Goal: Task Accomplishment & Management: Manage account settings

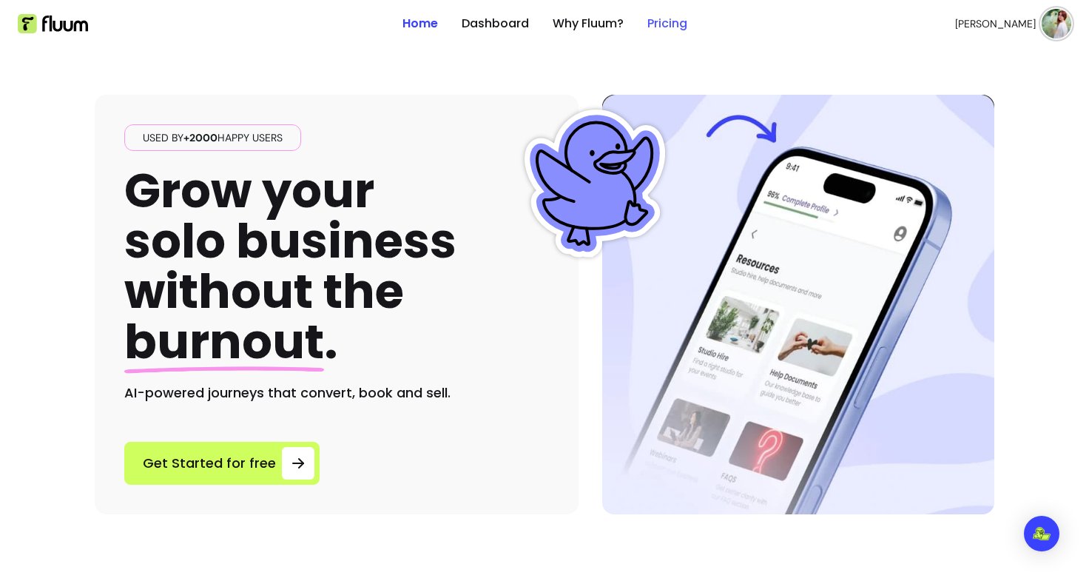
click at [668, 32] on link "Pricing" at bounding box center [667, 24] width 40 height 18
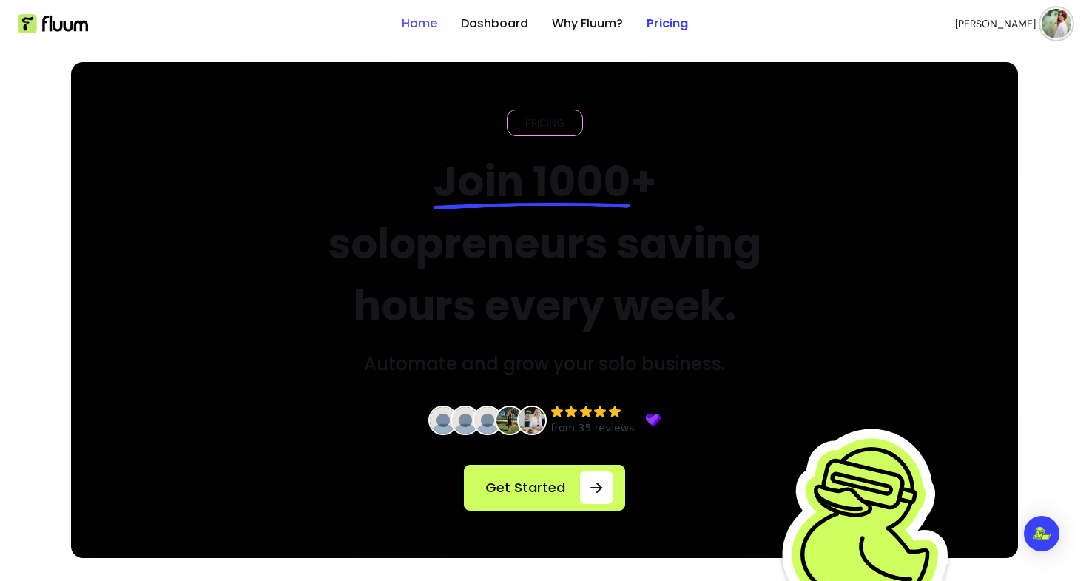
click at [422, 18] on link "Home" at bounding box center [420, 24] width 36 height 18
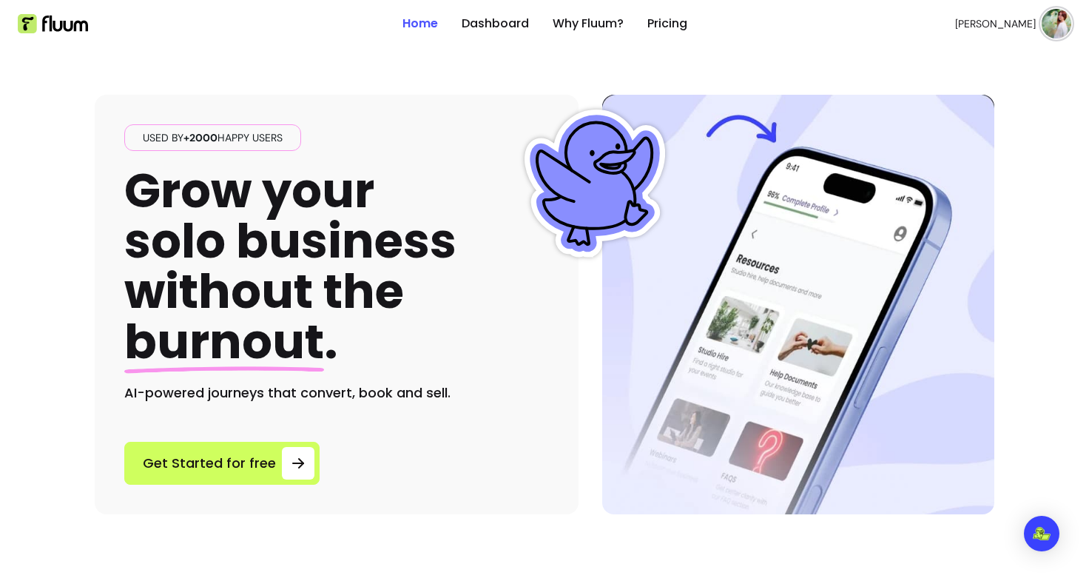
click at [422, 18] on link "Home" at bounding box center [420, 24] width 36 height 18
click at [489, 17] on link "Dashboard" at bounding box center [495, 24] width 67 height 18
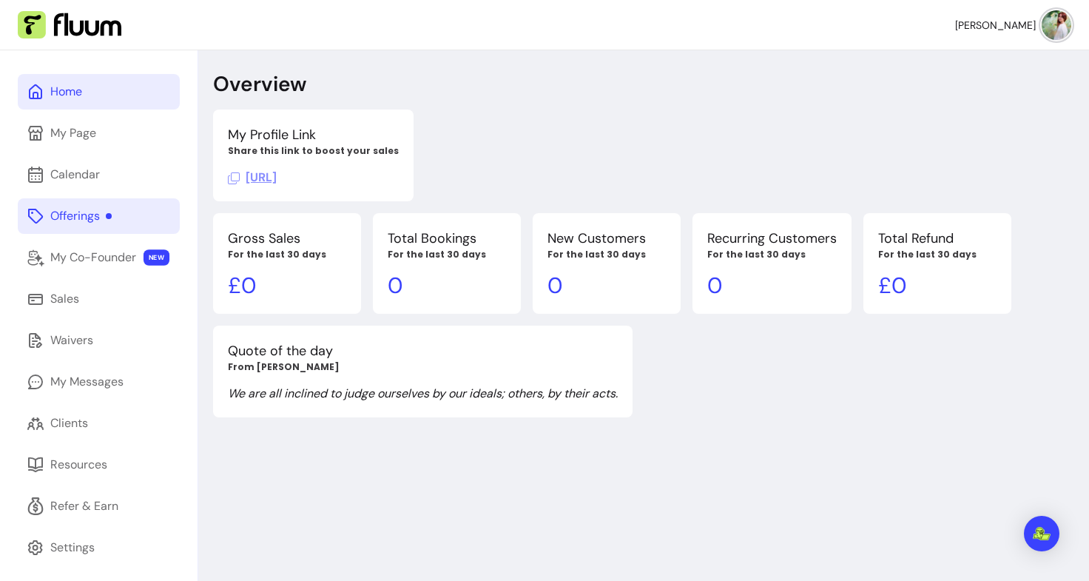
click at [78, 217] on div "Offerings" at bounding box center [80, 216] width 61 height 18
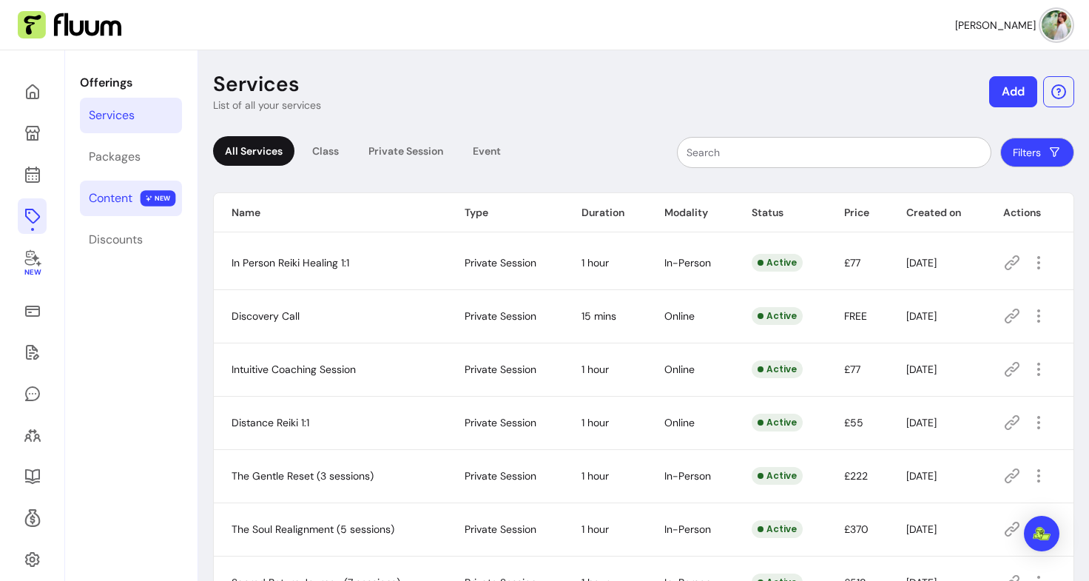
click at [132, 208] on link "Content NEW" at bounding box center [131, 199] width 102 height 36
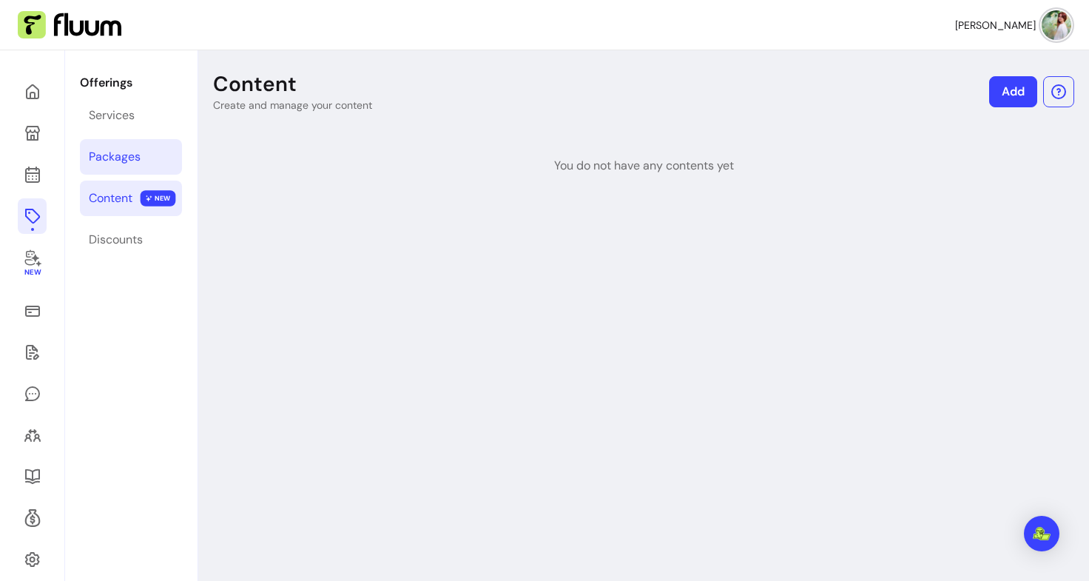
click at [110, 158] on div "Packages" at bounding box center [115, 157] width 52 height 18
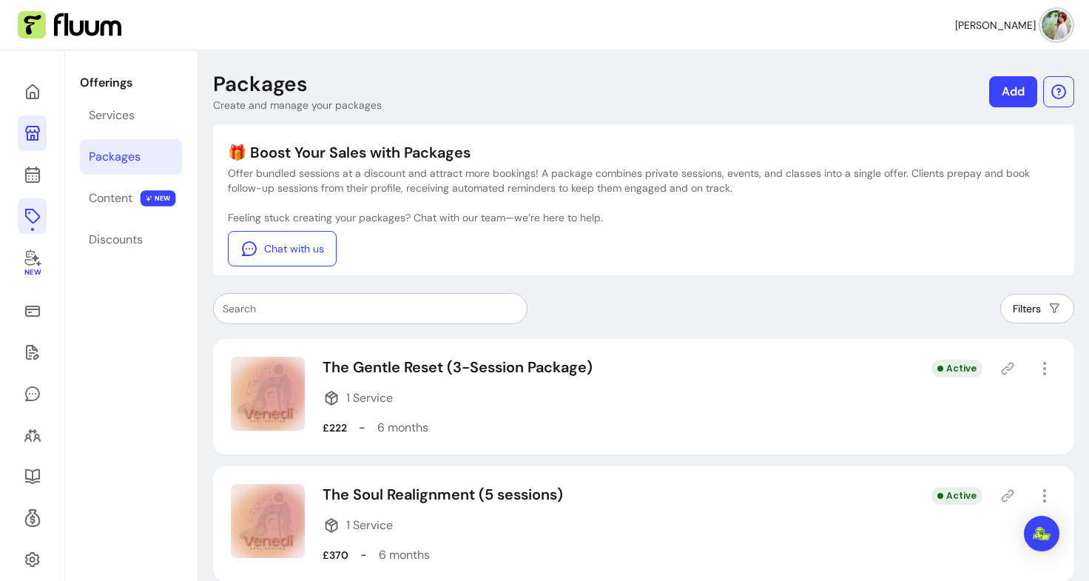
click at [26, 147] on link at bounding box center [32, 133] width 29 height 36
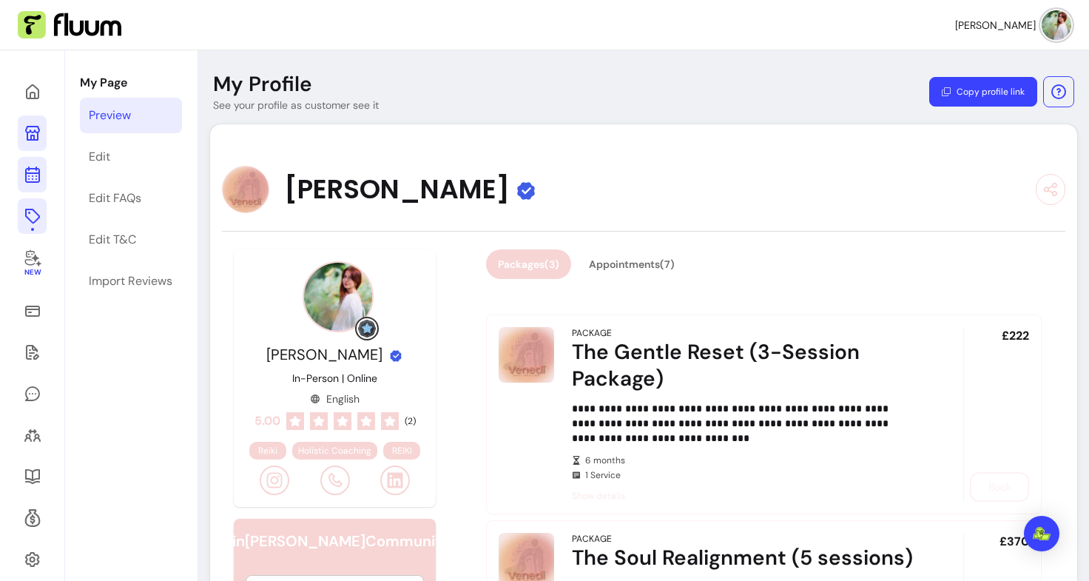
click at [21, 166] on link at bounding box center [32, 175] width 29 height 36
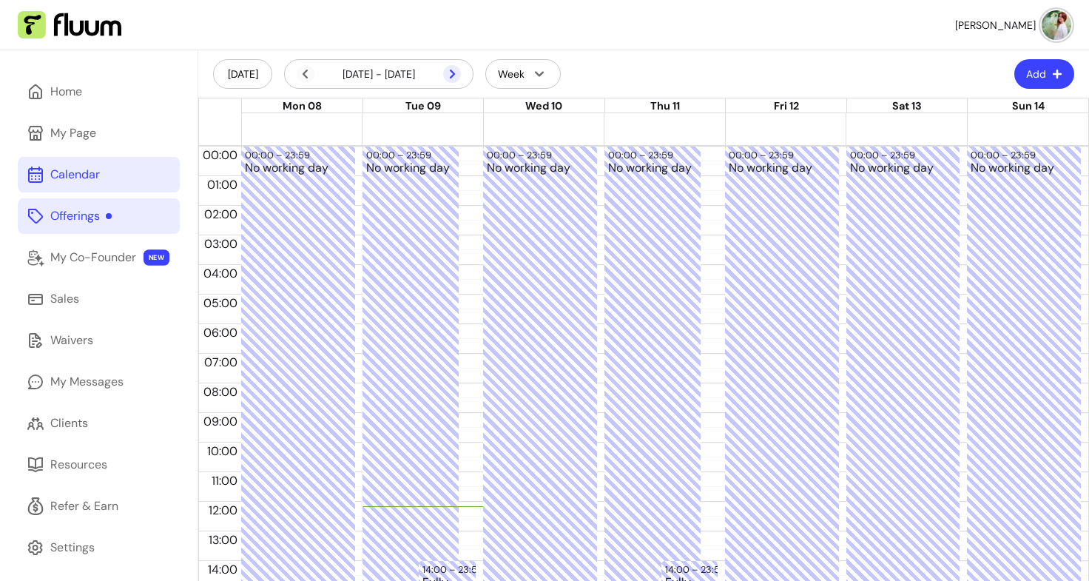
click at [443, 74] on icon at bounding box center [452, 74] width 18 height 18
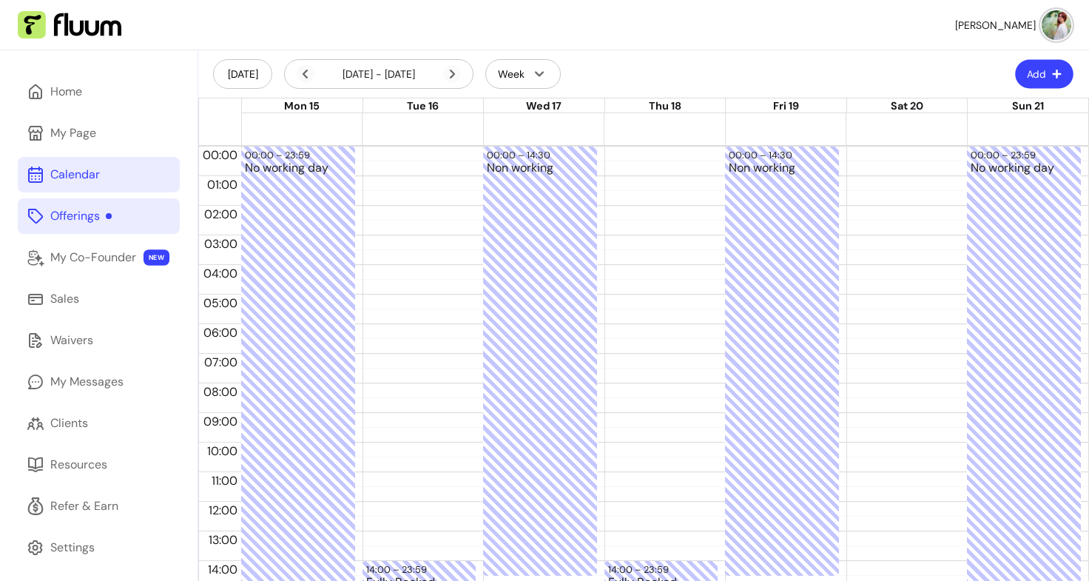
click at [1050, 75] on button "Add" at bounding box center [1044, 74] width 58 height 29
click at [961, 107] on span "Add Blocker" at bounding box center [996, 111] width 108 height 15
select select "*********"
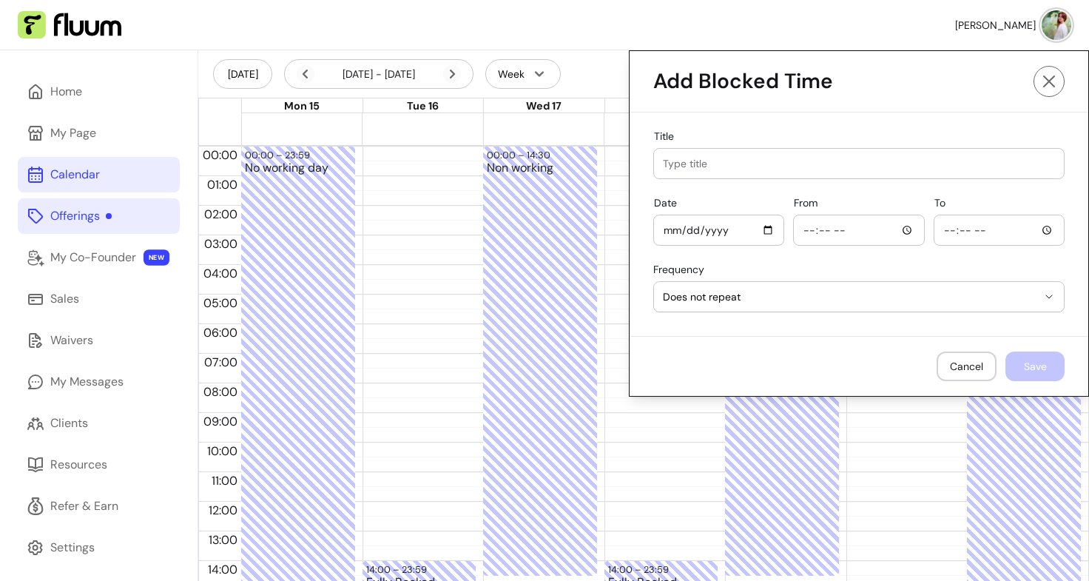
click at [726, 162] on input "Title" at bounding box center [859, 163] width 392 height 15
type input "No working day"
click at [761, 231] on input "Date" at bounding box center [719, 230] width 112 height 16
type input "[DATE]"
click at [892, 232] on input "From" at bounding box center [859, 230] width 112 height 16
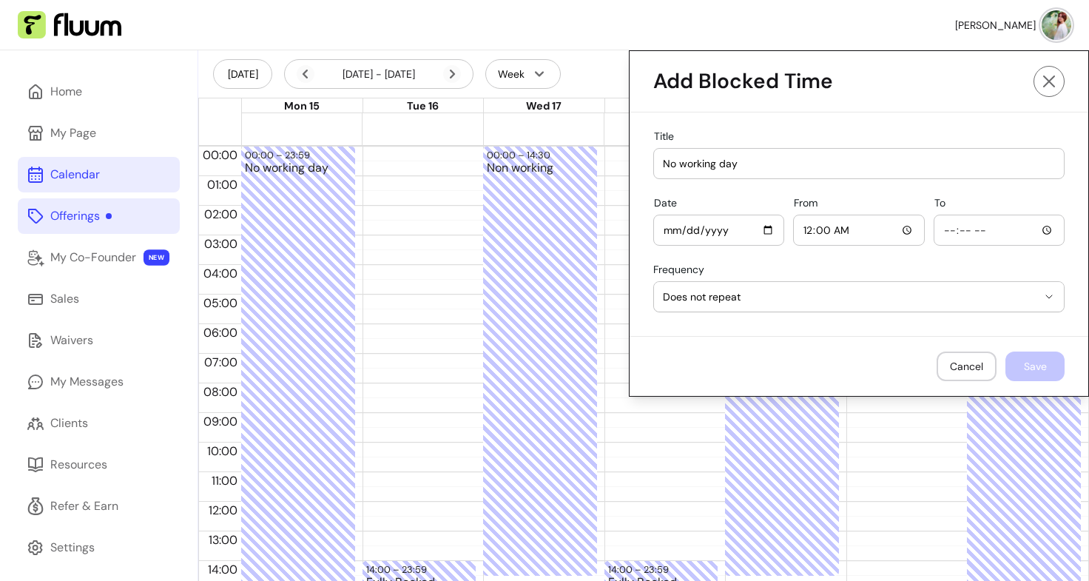
type input "00:00"
click at [964, 235] on input "To" at bounding box center [999, 230] width 112 height 16
click at [1039, 232] on input "To" at bounding box center [999, 230] width 112 height 16
type input "14:00"
click at [826, 333] on div "**********" at bounding box center [859, 223] width 459 height 223
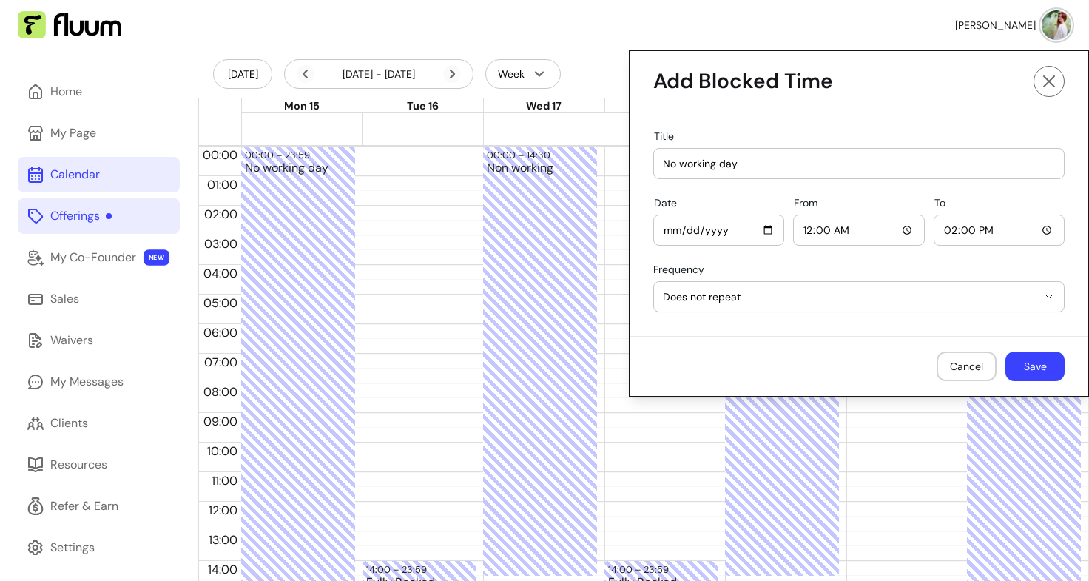
click at [1034, 371] on button "Save" at bounding box center [1034, 366] width 59 height 30
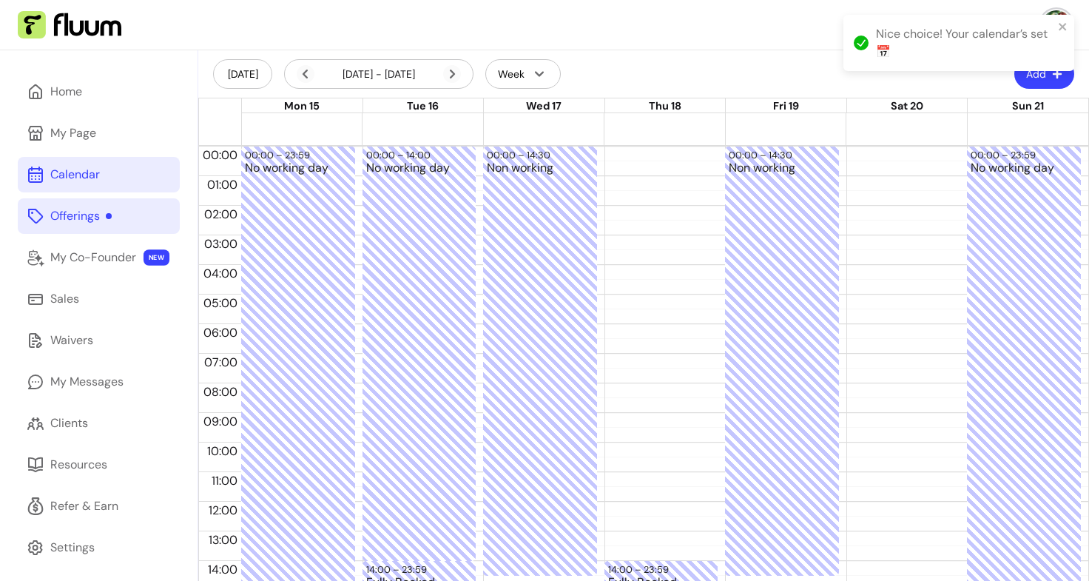
scroll to position [276, 0]
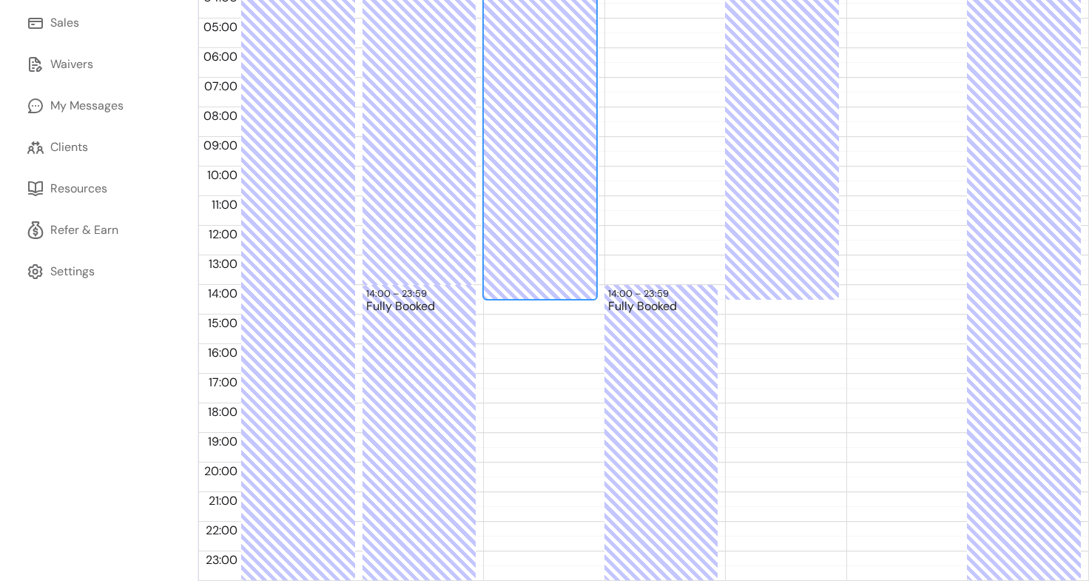
click at [542, 296] on div "Non working" at bounding box center [540, 92] width 107 height 412
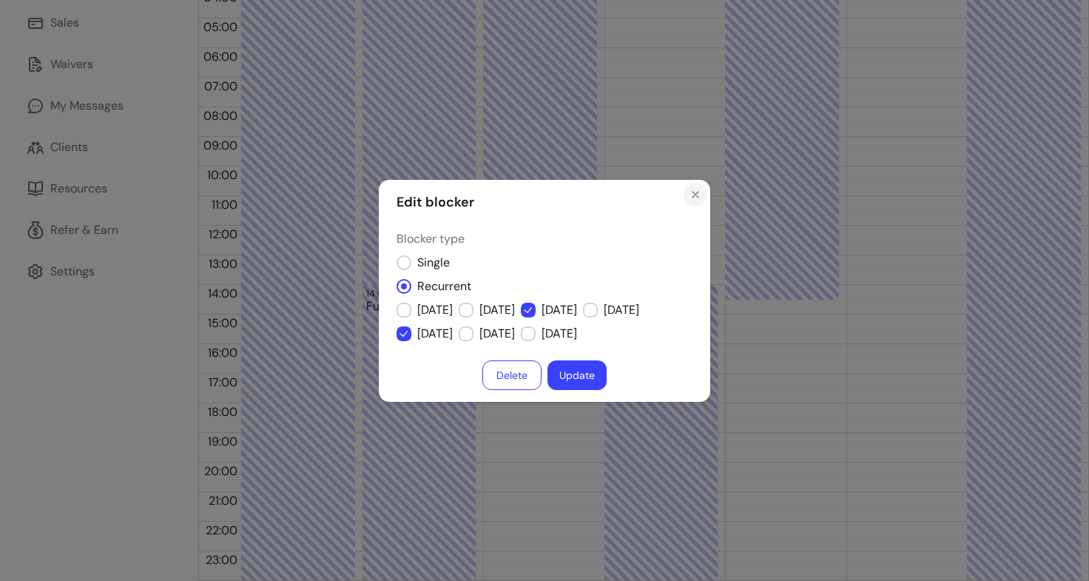
click at [698, 192] on icon "Close" at bounding box center [695, 195] width 6 height 6
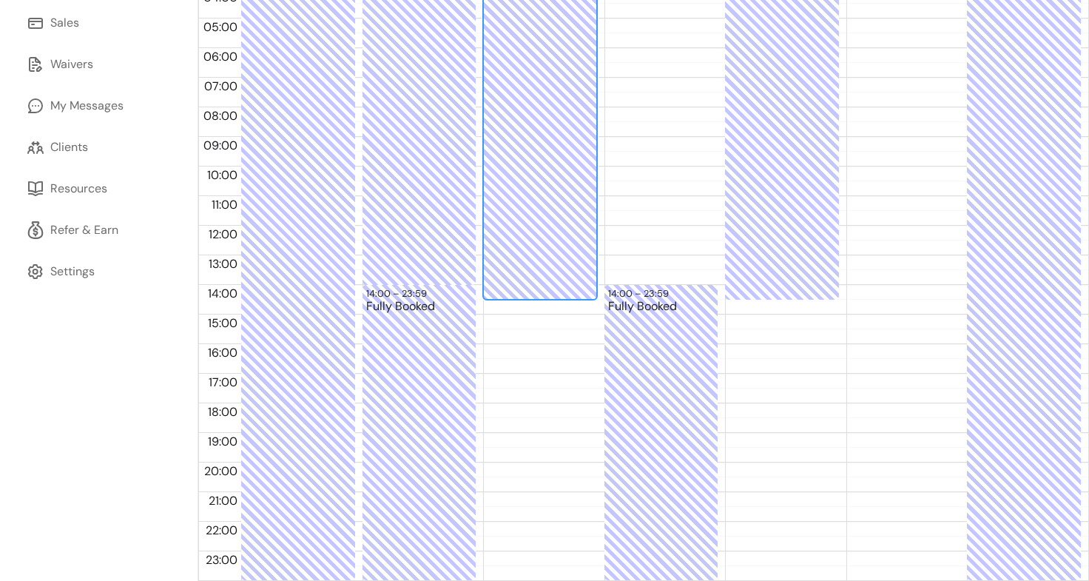
drag, startPoint x: 527, startPoint y: 298, endPoint x: 530, endPoint y: 439, distance: 140.6
click at [530, 439] on div "00:00 – 14:30 Non working" at bounding box center [540, 226] width 114 height 710
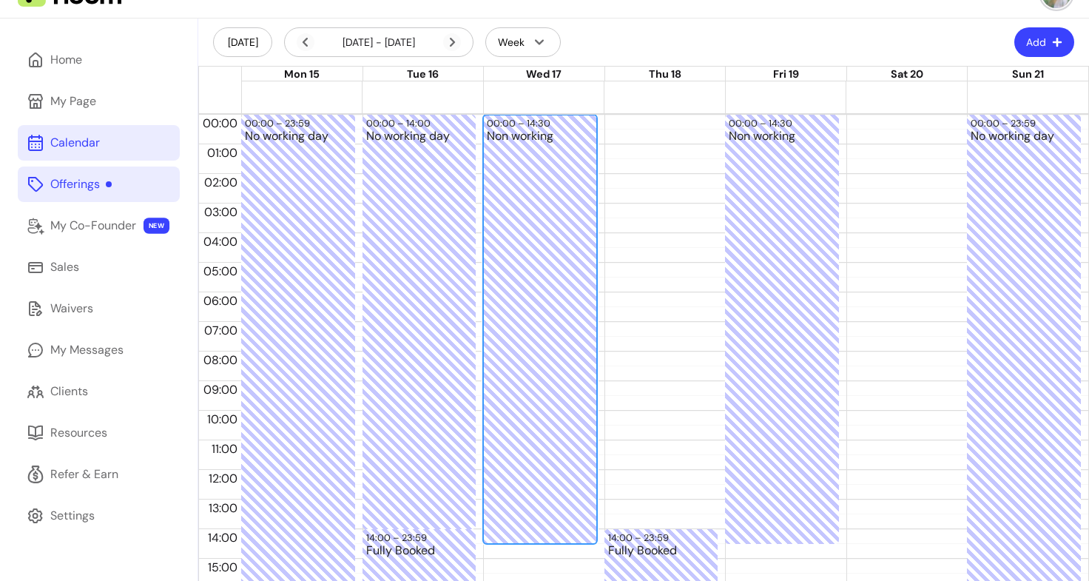
scroll to position [29, 0]
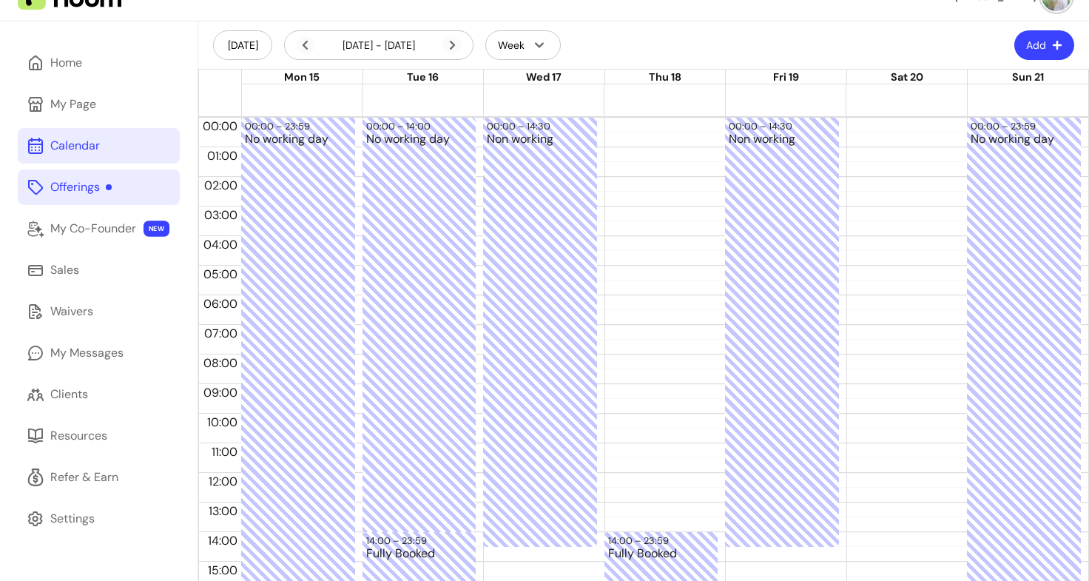
click at [1027, 61] on header "[DATE] [DATE] - [DATE] Week Add" at bounding box center [643, 44] width 891 height 47
click at [1027, 45] on button "Add" at bounding box center [1044, 45] width 60 height 30
click at [996, 80] on span "Add Blocker" at bounding box center [996, 81] width 108 height 15
select select "*********"
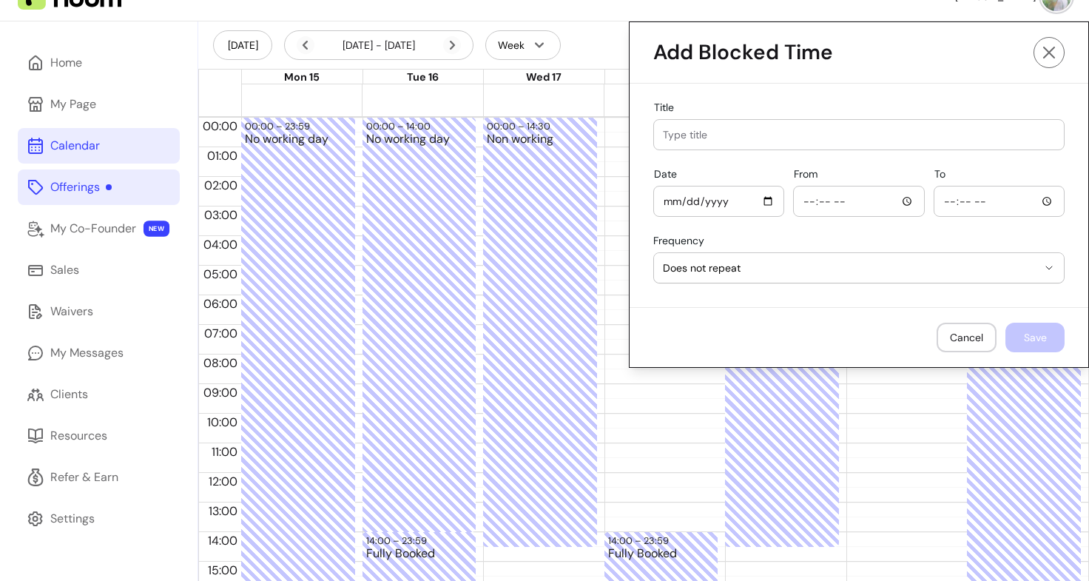
click at [844, 128] on input "Title" at bounding box center [859, 134] width 392 height 15
click at [701, 127] on div "Non wokring day" at bounding box center [859, 135] width 392 height 30
drag, startPoint x: 712, startPoint y: 133, endPoint x: 687, endPoint y: 133, distance: 24.4
click at [687, 133] on input "Non wokring day" at bounding box center [859, 134] width 392 height 15
type input "Non working day"
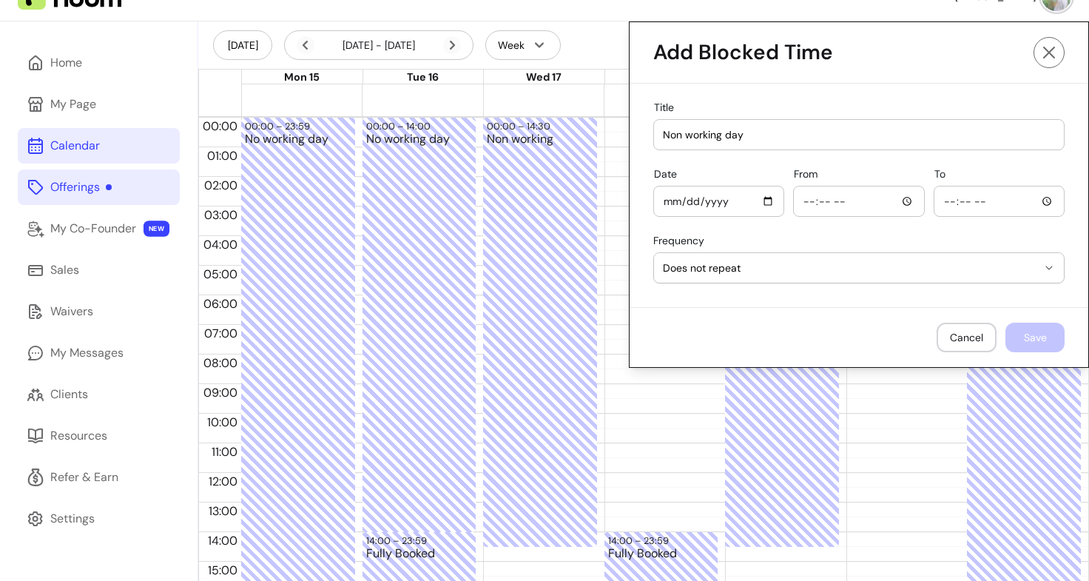
click at [757, 203] on input "Date" at bounding box center [719, 201] width 112 height 16
type input "[DATE]"
click at [818, 209] on div at bounding box center [859, 201] width 112 height 30
click at [901, 203] on input "From" at bounding box center [859, 201] width 112 height 16
type input "14:30"
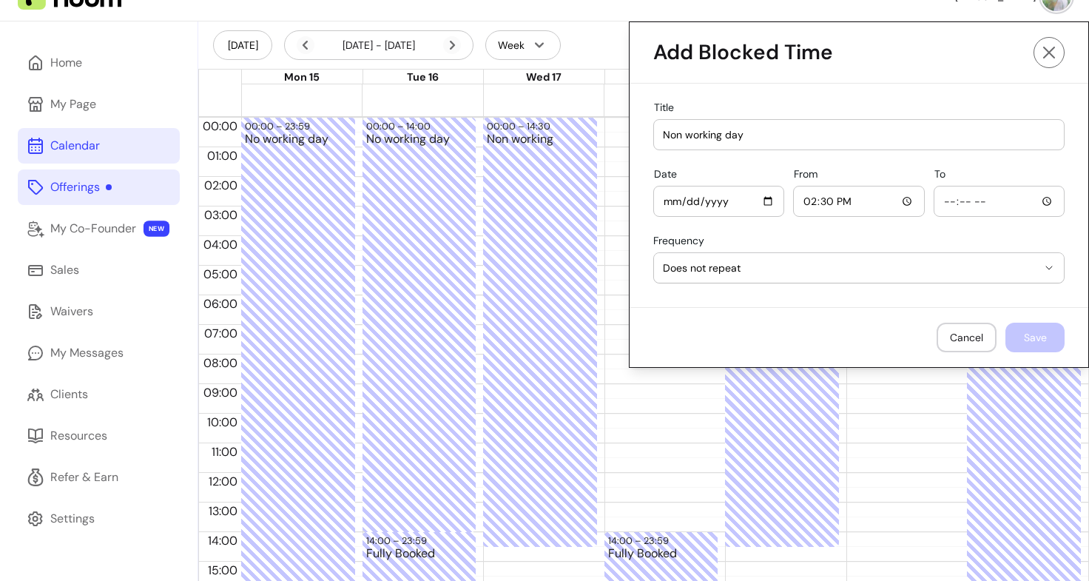
click at [1002, 192] on div at bounding box center [999, 201] width 112 height 30
click at [1039, 203] on input "To" at bounding box center [999, 201] width 112 height 16
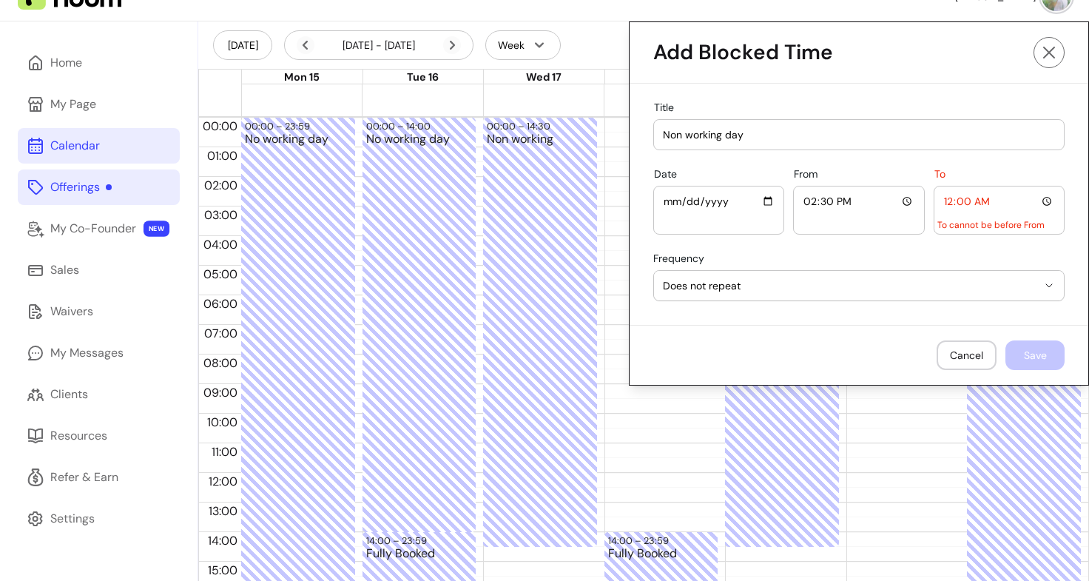
type input "00:00"
click at [819, 297] on button "Does not repeat" at bounding box center [859, 286] width 410 height 30
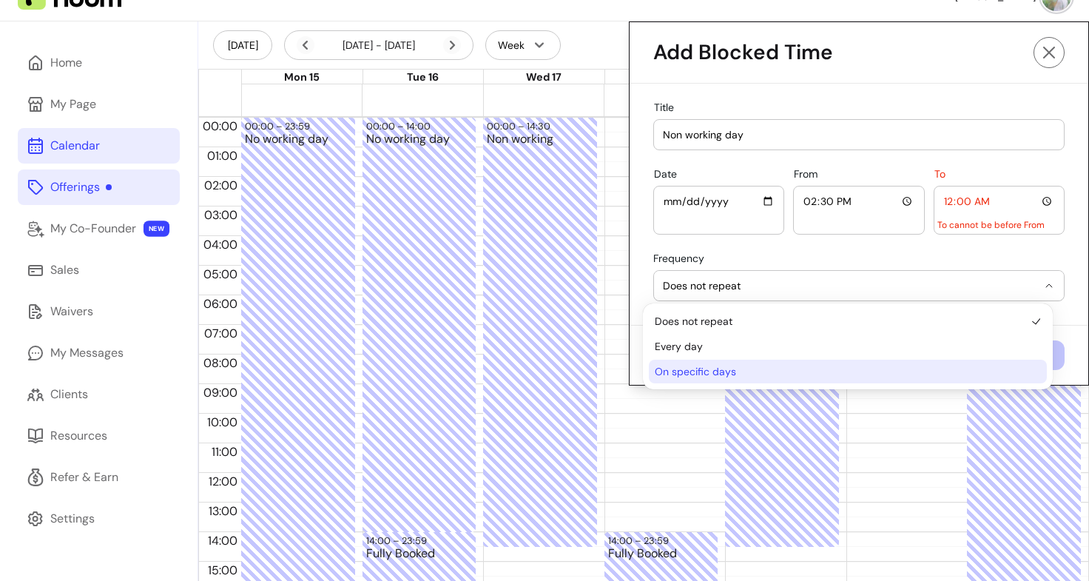
click at [710, 375] on span "On specific days" at bounding box center [840, 371] width 371 height 15
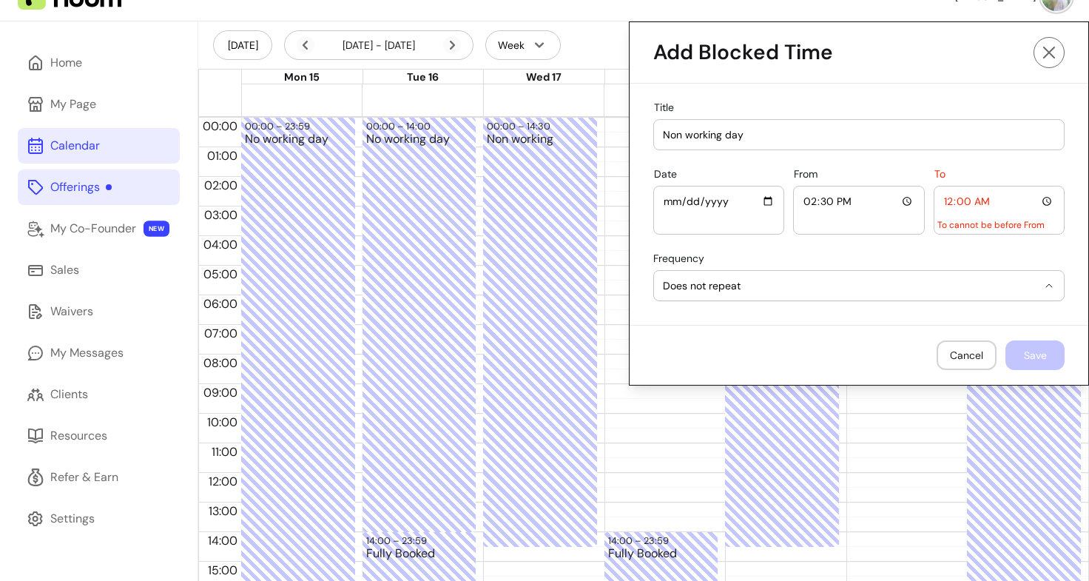
select select "*****"
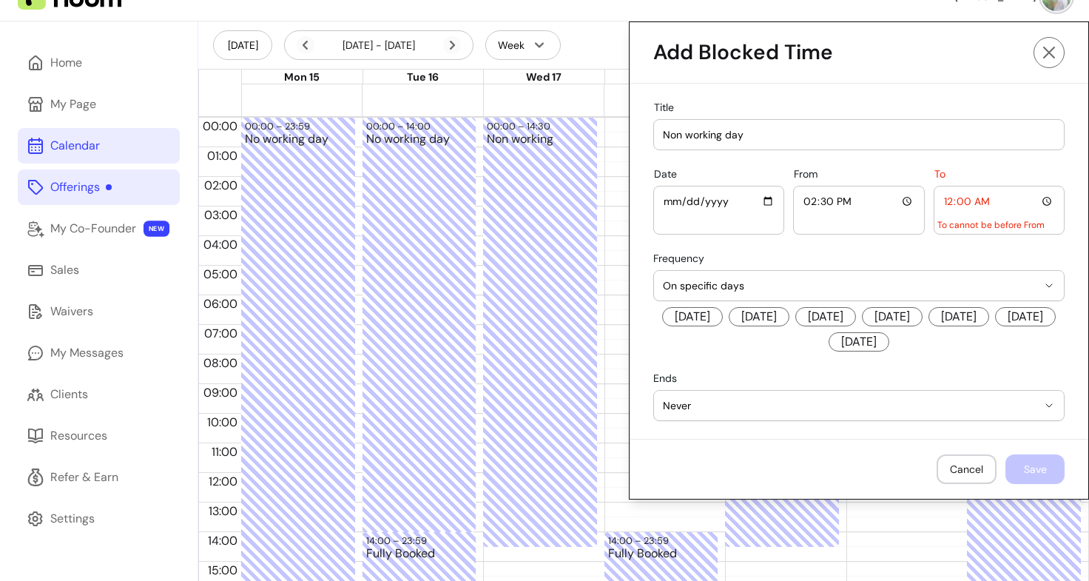
select select "**********"
click at [1039, 201] on input "00:00" at bounding box center [999, 201] width 112 height 16
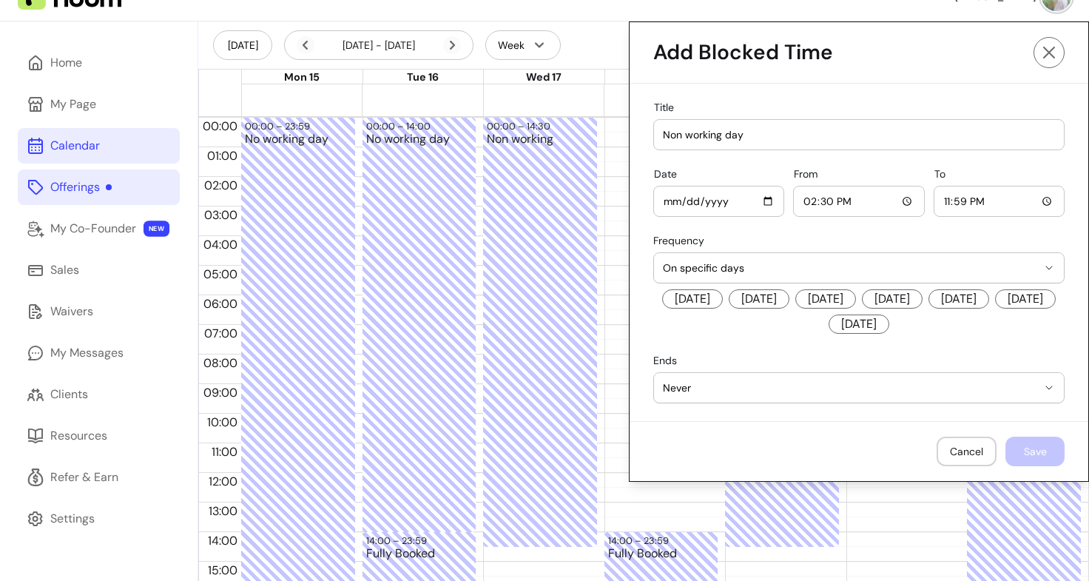
type input "23:59"
click at [787, 349] on div "**********" at bounding box center [859, 252] width 459 height 337
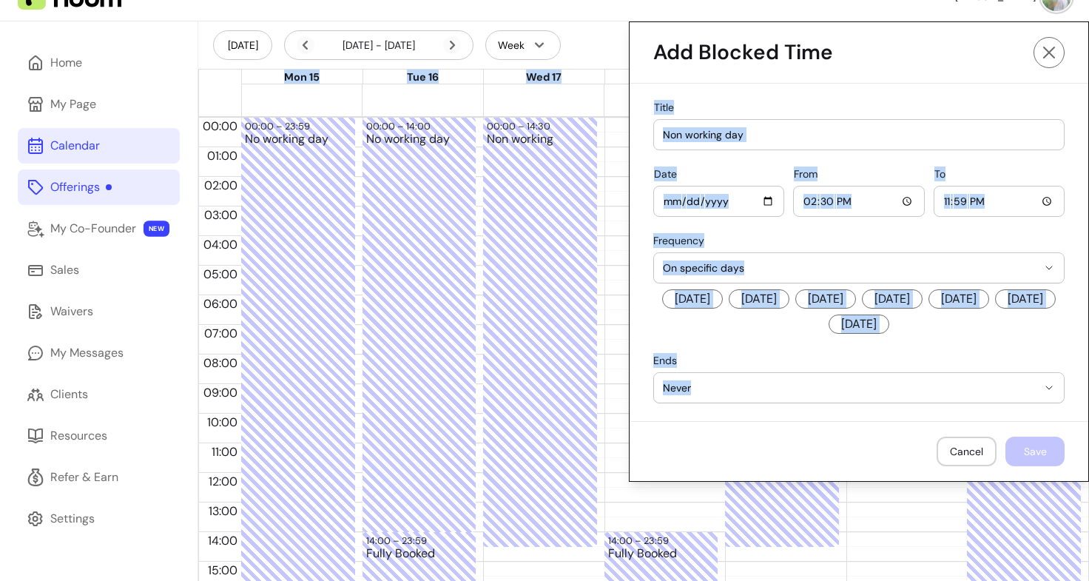
drag, startPoint x: 870, startPoint y: 41, endPoint x: 1084, endPoint y: 65, distance: 215.2
click at [1084, 65] on div "**********" at bounding box center [544, 290] width 1089 height 581
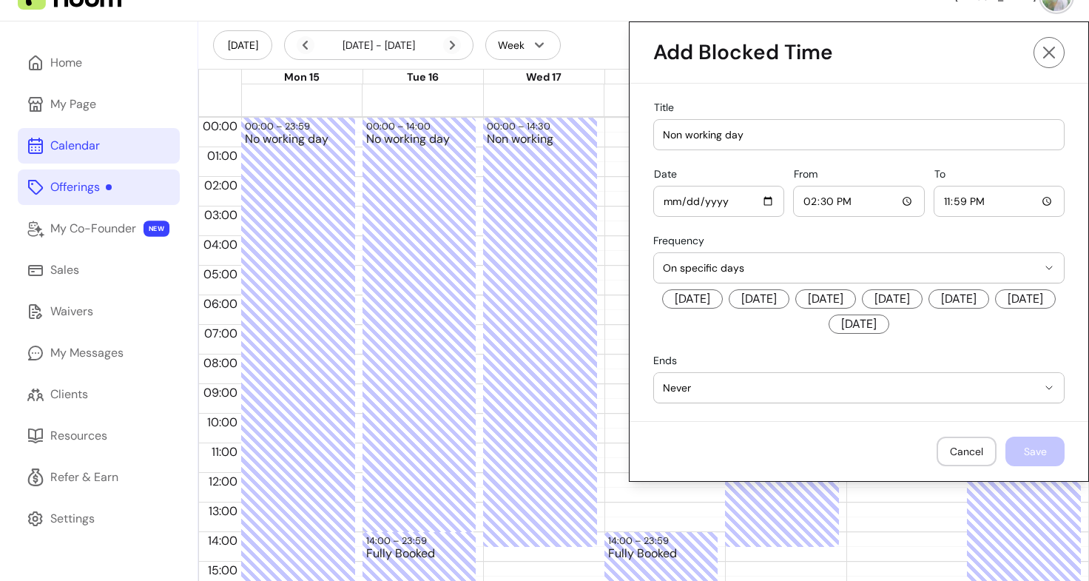
click at [834, 302] on span "[DATE]" at bounding box center [825, 298] width 61 height 19
click at [917, 305] on span "[DATE]" at bounding box center [892, 298] width 61 height 19
click at [989, 300] on span "[DATE]" at bounding box center [958, 298] width 61 height 19
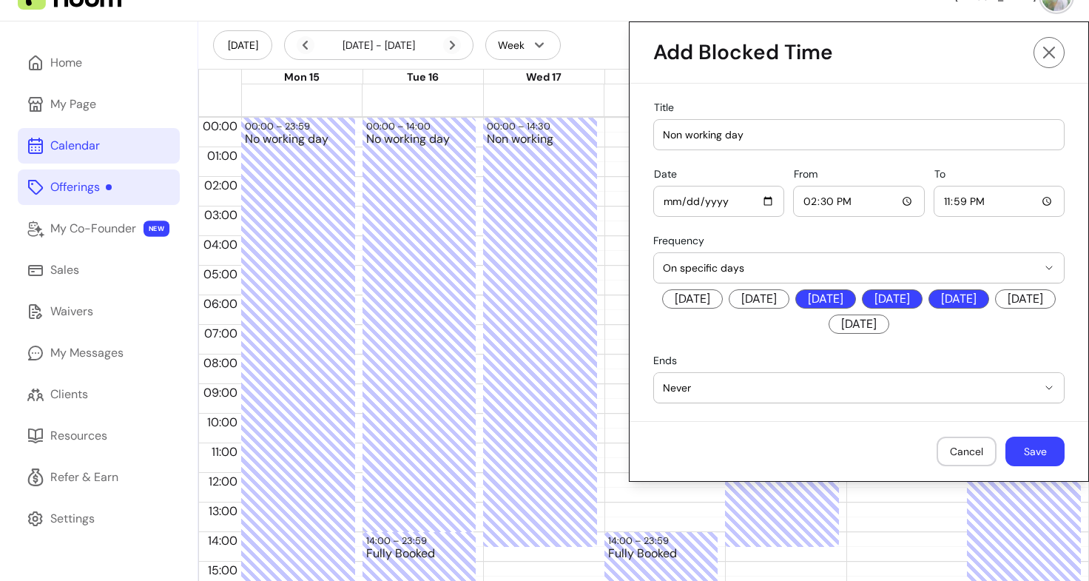
click at [995, 308] on span "[DATE]" at bounding box center [1025, 298] width 61 height 19
click at [889, 323] on span "[DATE]" at bounding box center [859, 323] width 61 height 19
click at [896, 199] on input "14:30" at bounding box center [859, 201] width 112 height 16
type input "00:00"
click at [951, 337] on div "**********" at bounding box center [859, 252] width 459 height 337
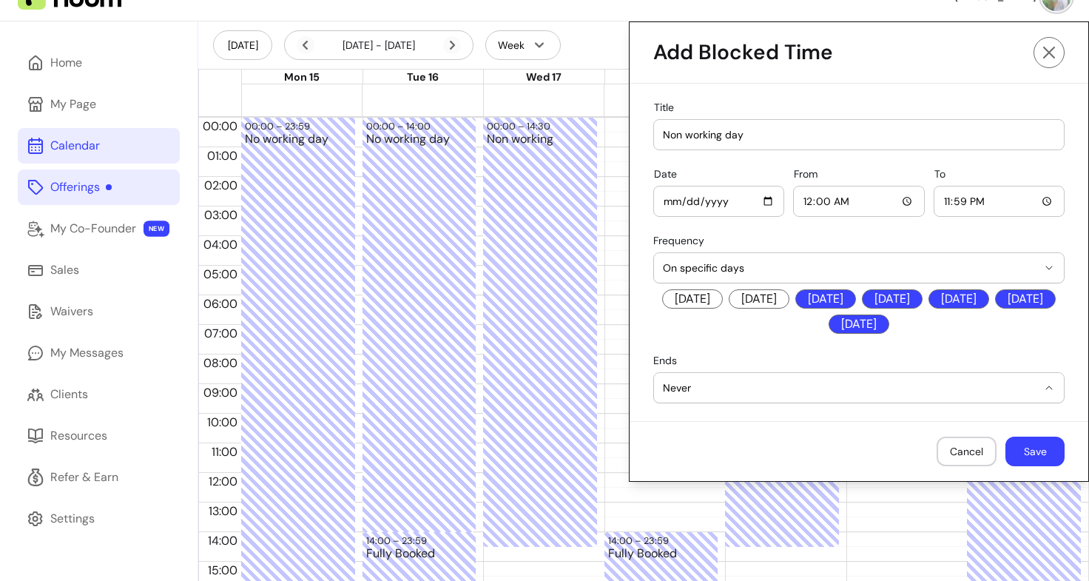
click at [801, 402] on button "Never" at bounding box center [859, 388] width 410 height 30
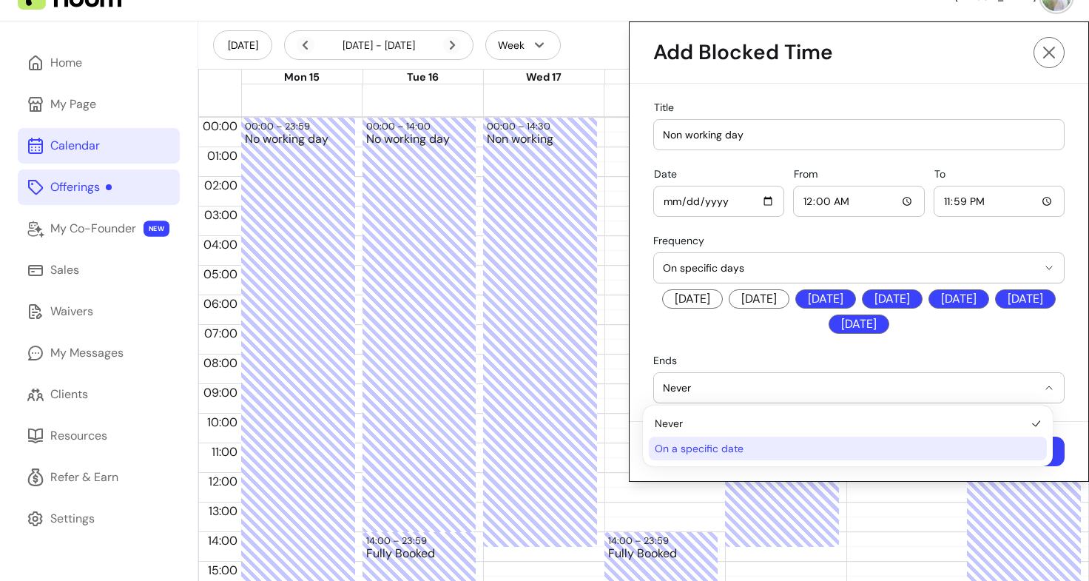
click at [746, 451] on span "On a specific date" at bounding box center [840, 448] width 371 height 15
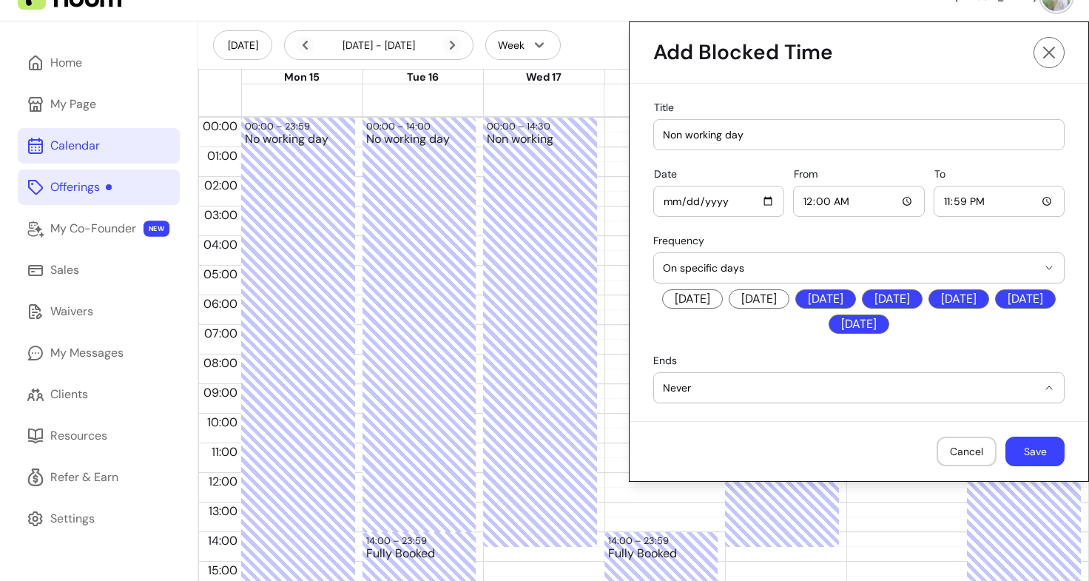
select select "**********"
click at [1030, 390] on input "Date" at bounding box center [963, 388] width 184 height 16
type input "[DATE]"
click at [1037, 200] on input "23:59" at bounding box center [999, 201] width 112 height 16
click at [1037, 204] on input "23:59" at bounding box center [999, 201] width 112 height 16
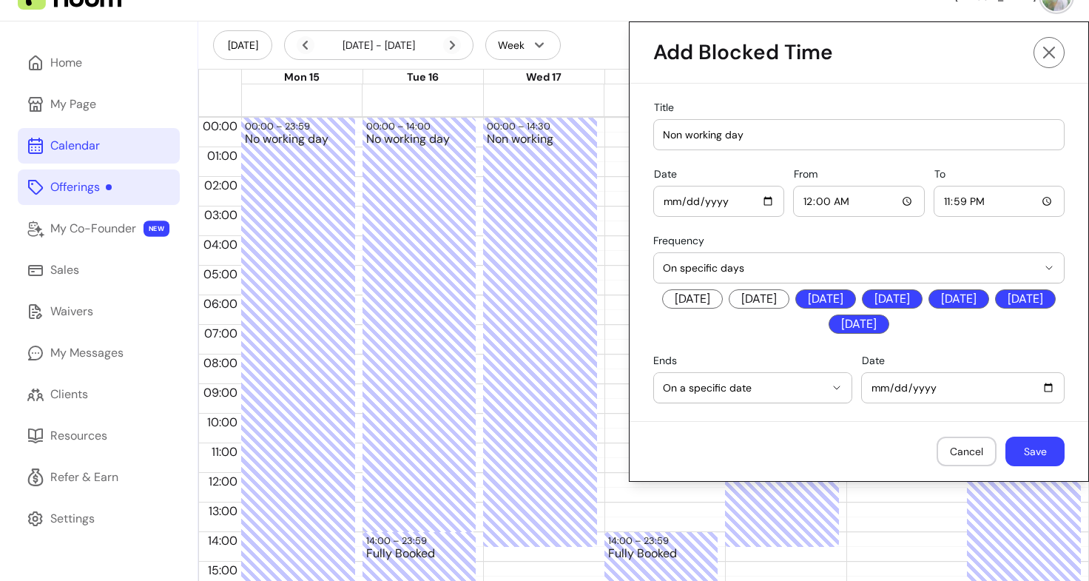
click at [1042, 390] on input "[DATE]" at bounding box center [963, 388] width 184 height 16
click at [1036, 450] on button "Save" at bounding box center [1034, 451] width 59 height 30
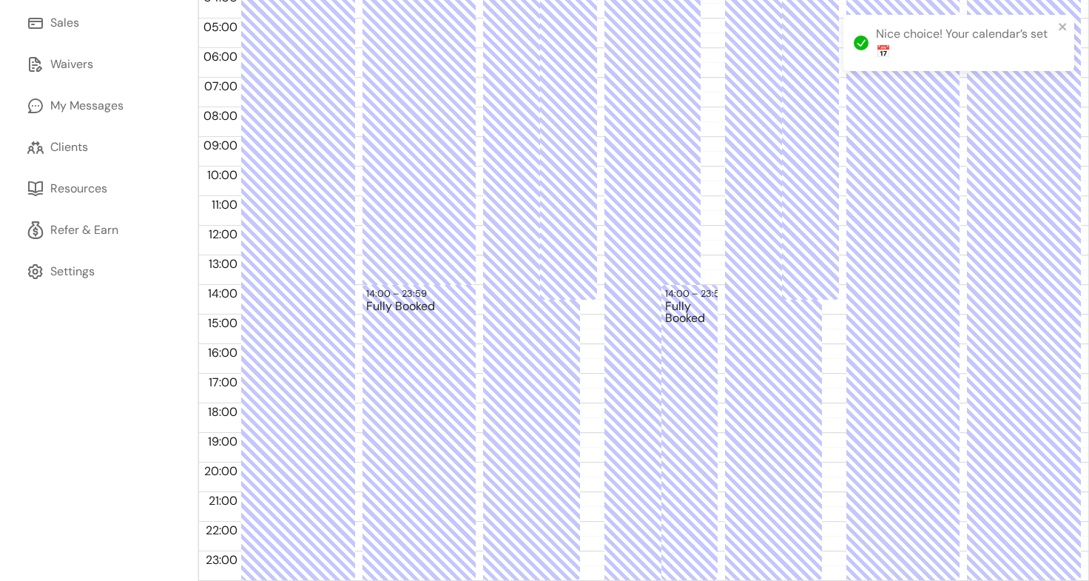
scroll to position [0, 0]
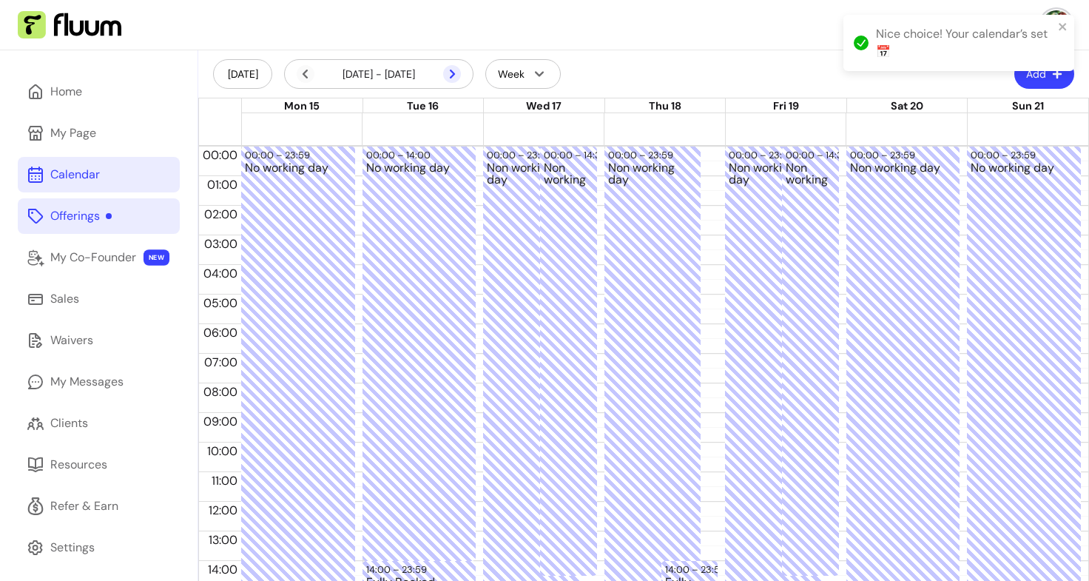
click at [453, 76] on icon at bounding box center [452, 74] width 18 height 18
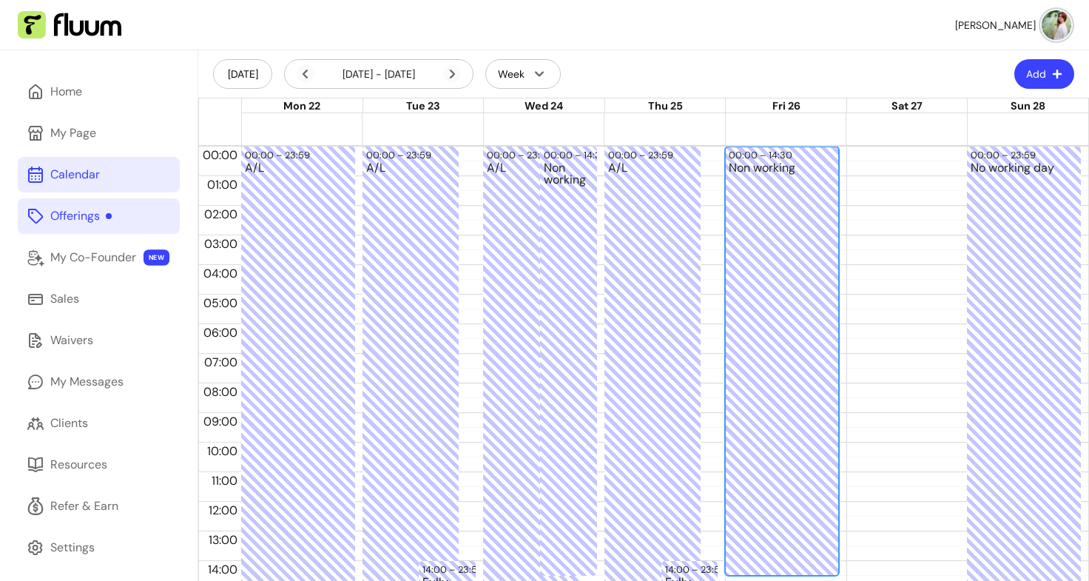
drag, startPoint x: 770, startPoint y: 215, endPoint x: 769, endPoint y: 263, distance: 48.1
click at [769, 263] on div "Non working" at bounding box center [782, 368] width 107 height 412
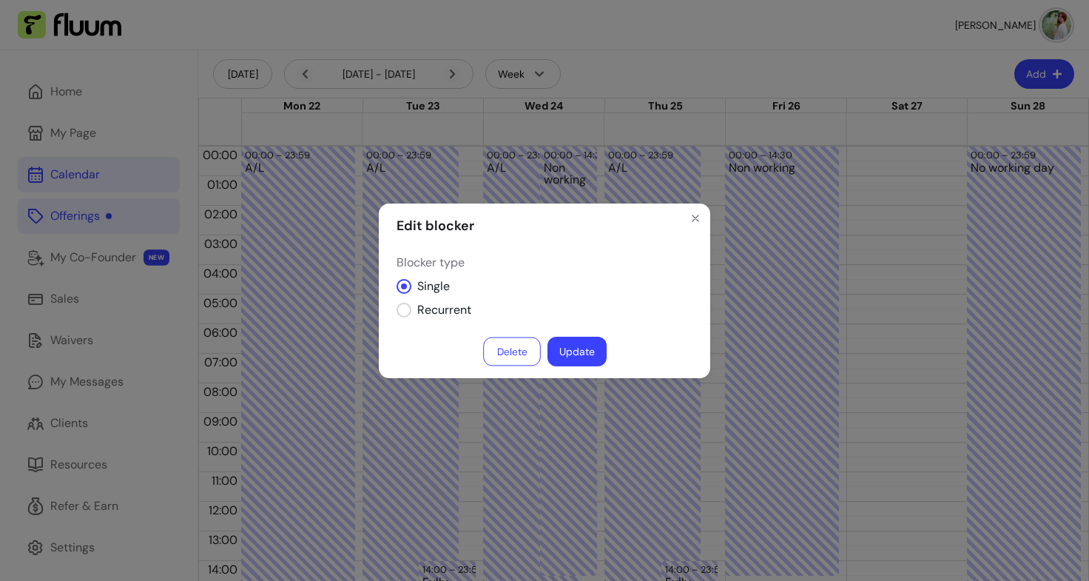
click at [523, 356] on button "Delete" at bounding box center [512, 351] width 58 height 29
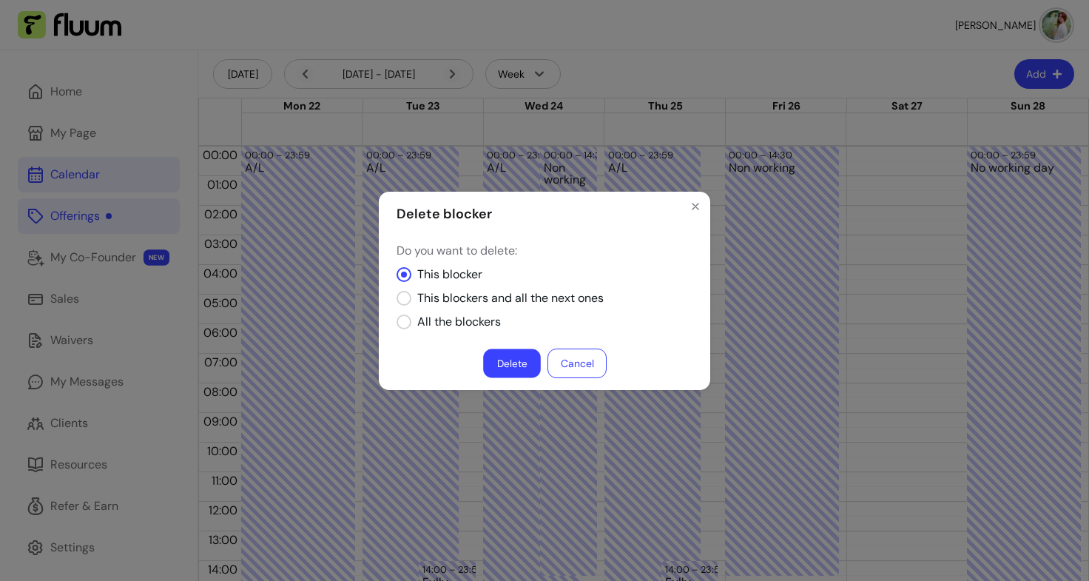
click at [507, 365] on button "Delete" at bounding box center [512, 362] width 58 height 29
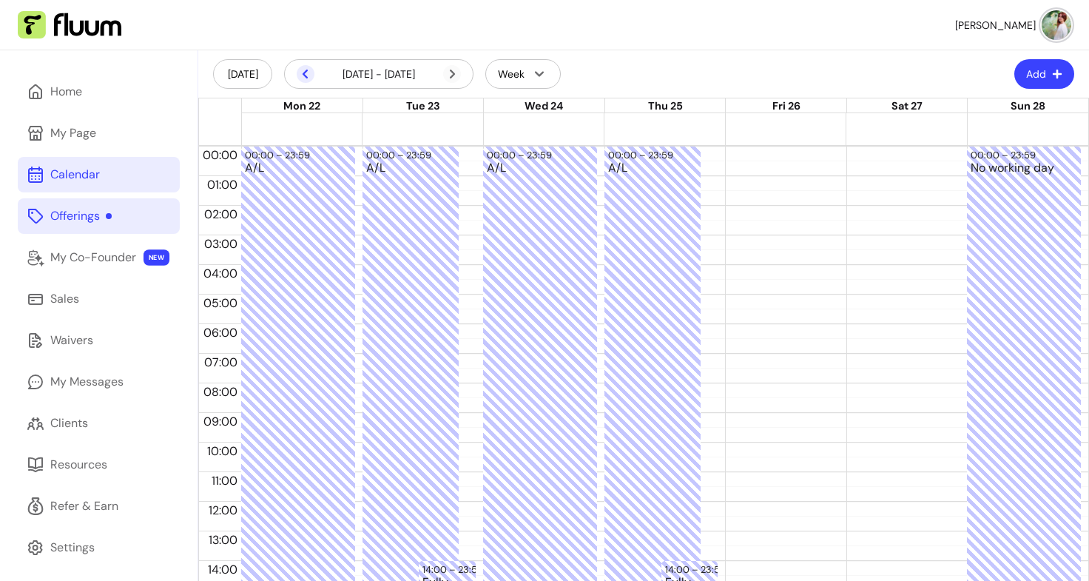
click at [307, 72] on icon at bounding box center [306, 74] width 18 height 18
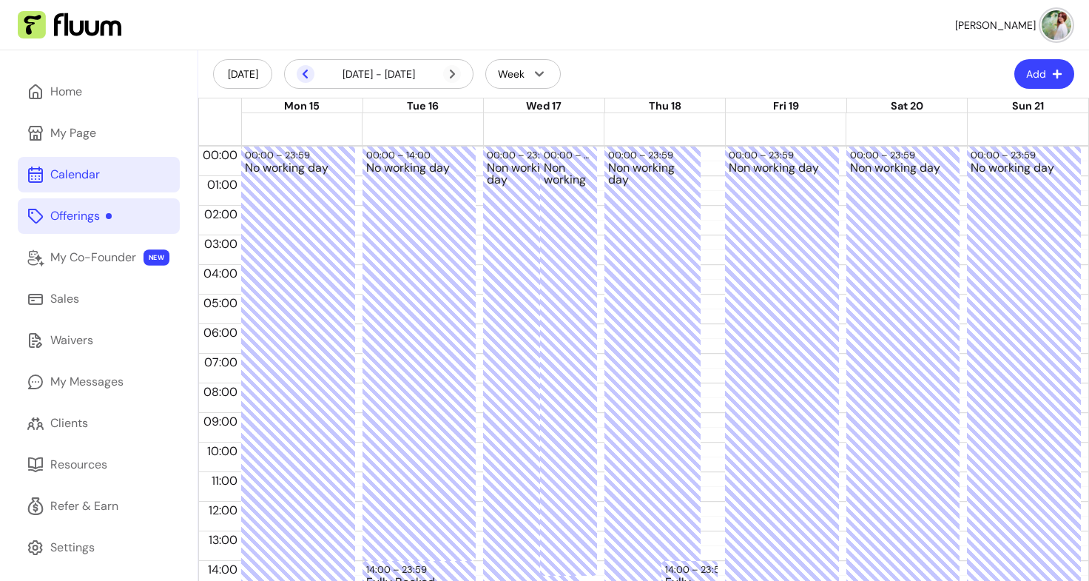
click at [307, 72] on icon at bounding box center [306, 74] width 18 height 18
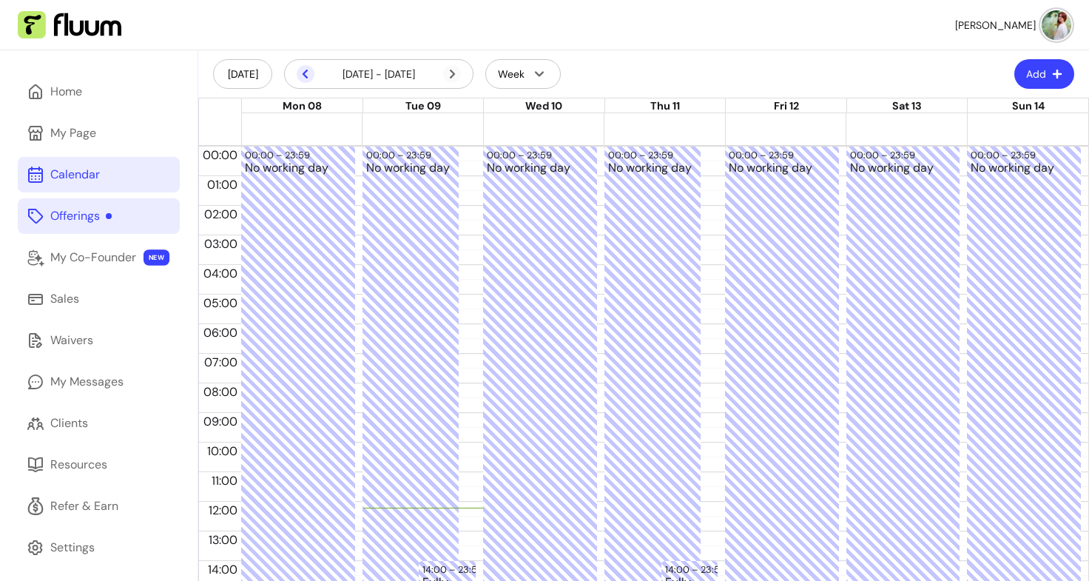
click at [309, 76] on icon at bounding box center [306, 74] width 18 height 18
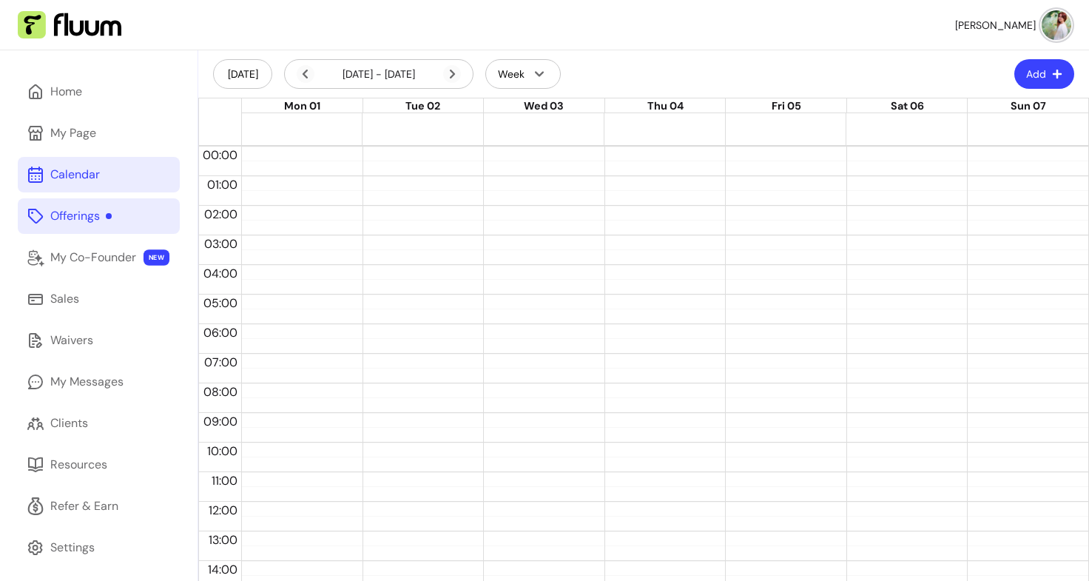
click at [435, 75] on div "[DATE] - [DATE]" at bounding box center [379, 74] width 164 height 18
click at [452, 78] on icon at bounding box center [452, 74] width 18 height 18
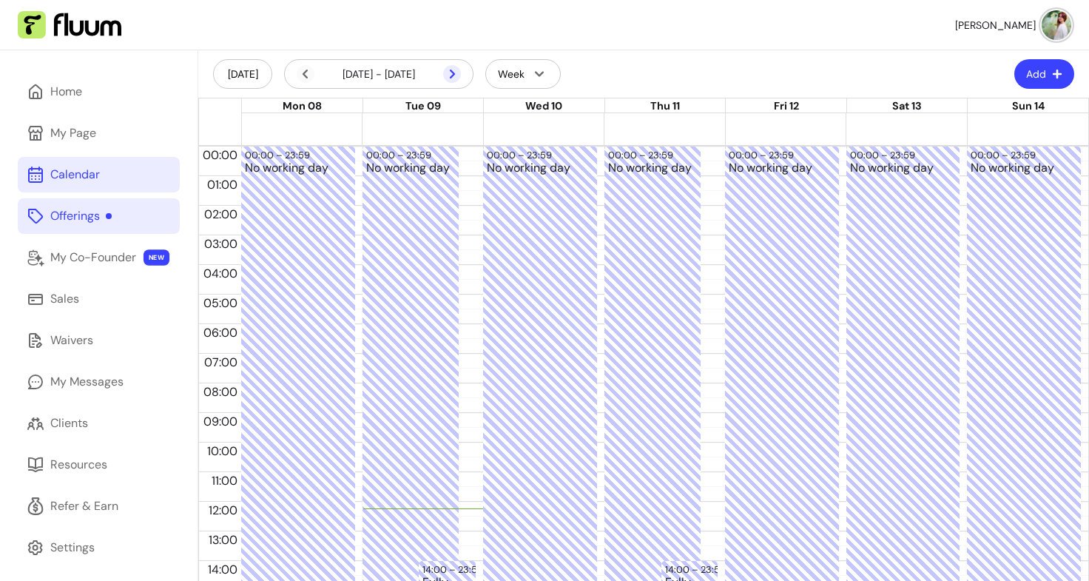
click at [452, 80] on icon at bounding box center [452, 74] width 18 height 18
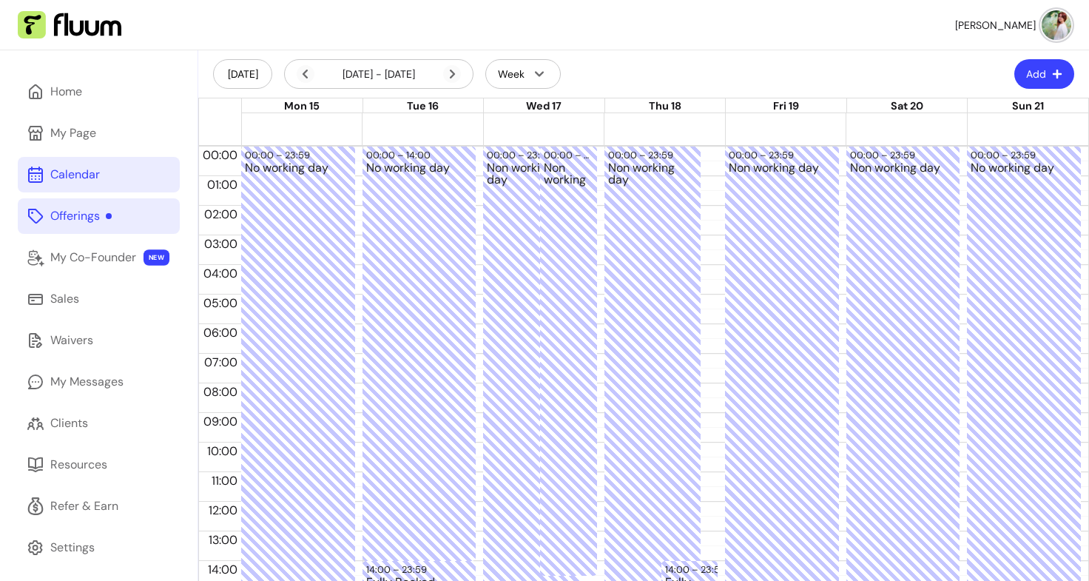
click at [452, 84] on div "[DATE] - [DATE]" at bounding box center [378, 74] width 189 height 30
click at [91, 216] on div "Offerings" at bounding box center [80, 216] width 61 height 18
